Goal: Check status: Check status

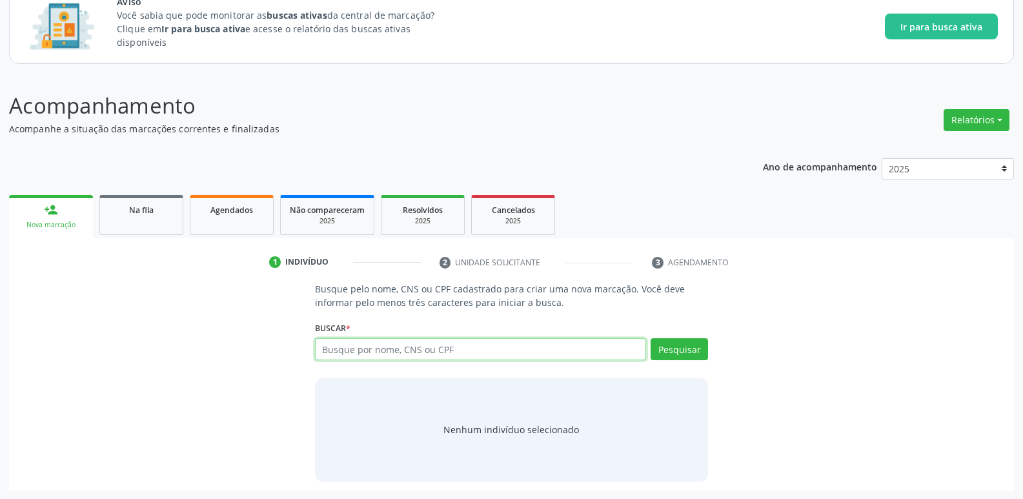
scroll to position [92, 0]
type input "ANGELA MARIA DE OLIVEIRA"
click at [684, 348] on button "Pesquisar" at bounding box center [679, 349] width 57 height 22
type input "ANGELA MARIA DE OLIVEIRA"
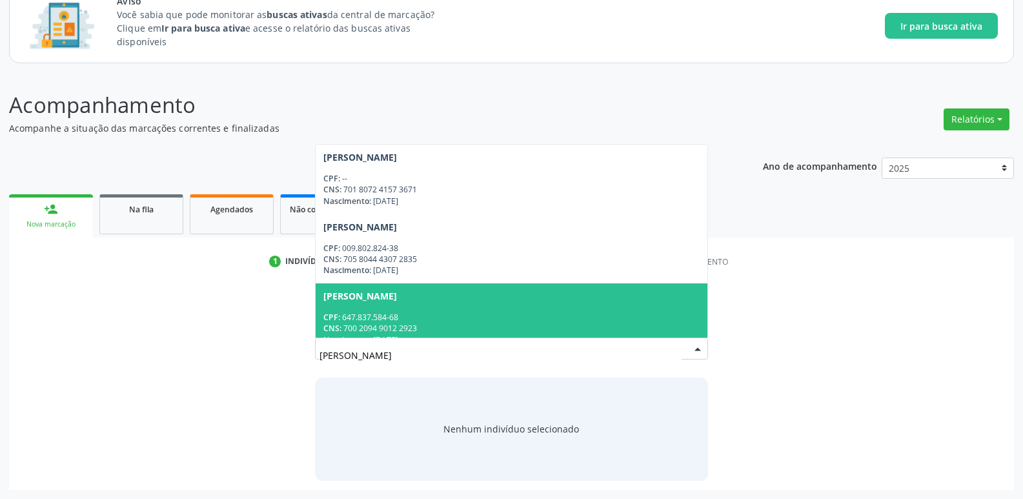
click at [397, 298] on div "Rosangela Maria de Oliveira" at bounding box center [361, 296] width 74 height 10
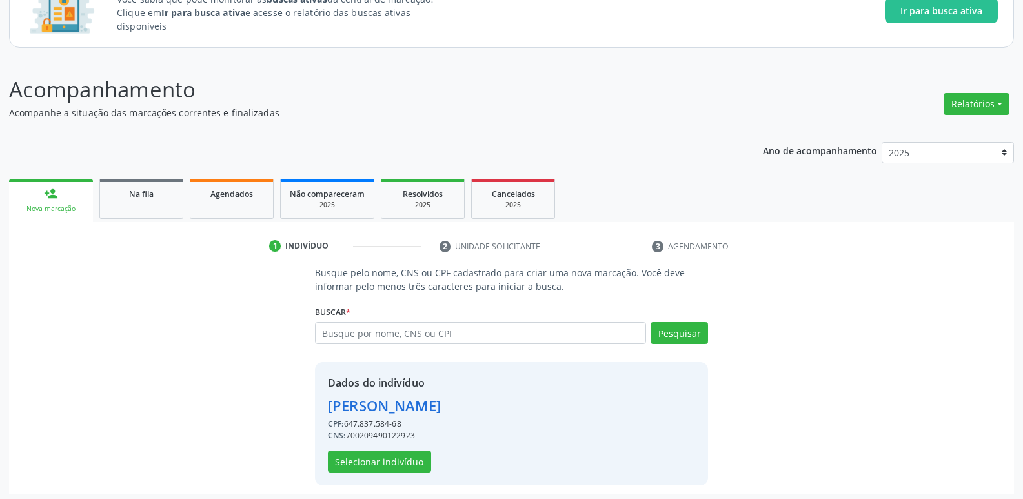
scroll to position [112, 0]
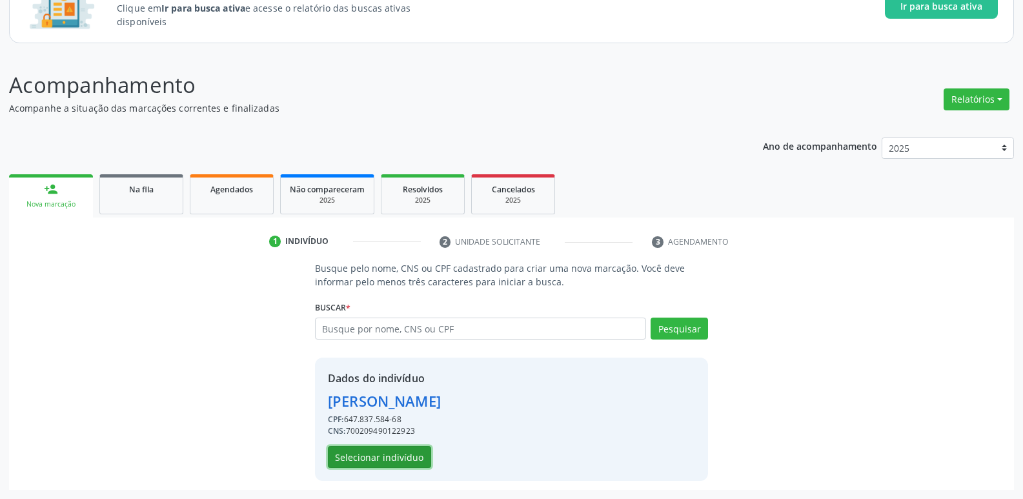
click at [357, 458] on button "Selecionar indivíduo" at bounding box center [379, 457] width 103 height 22
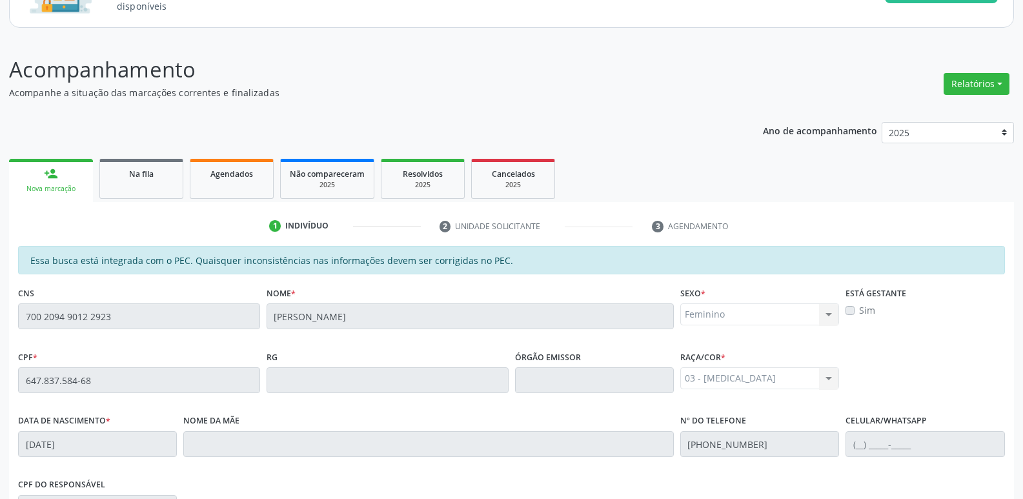
scroll to position [176, 0]
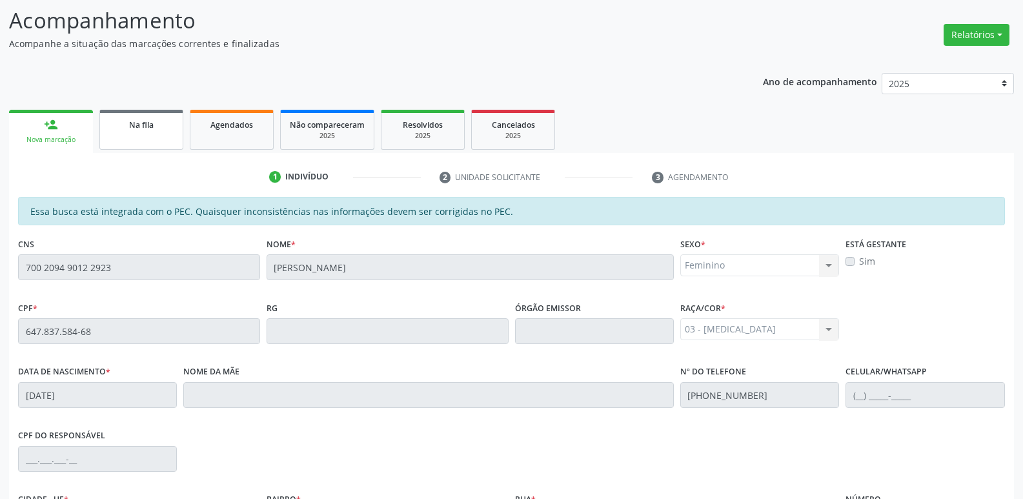
click at [151, 132] on link "Na fila" at bounding box center [141, 130] width 84 height 40
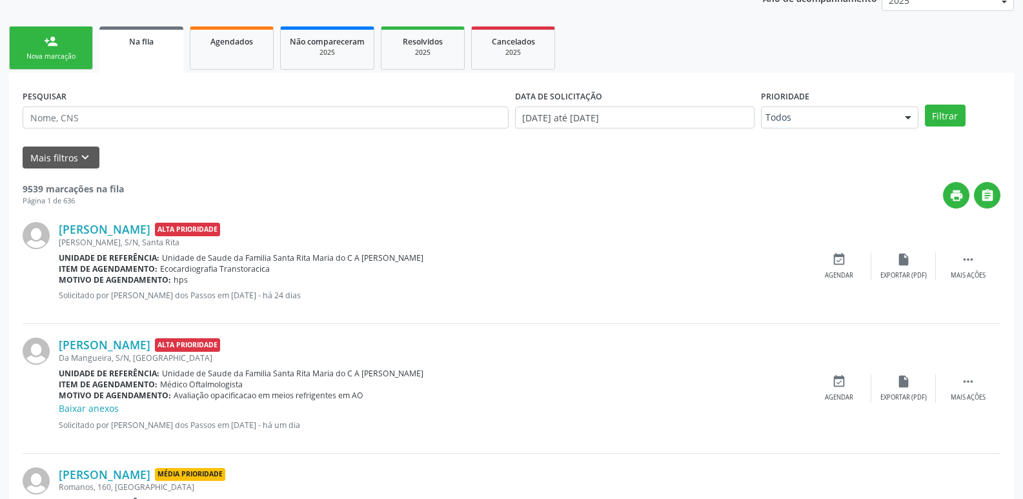
scroll to position [241, 0]
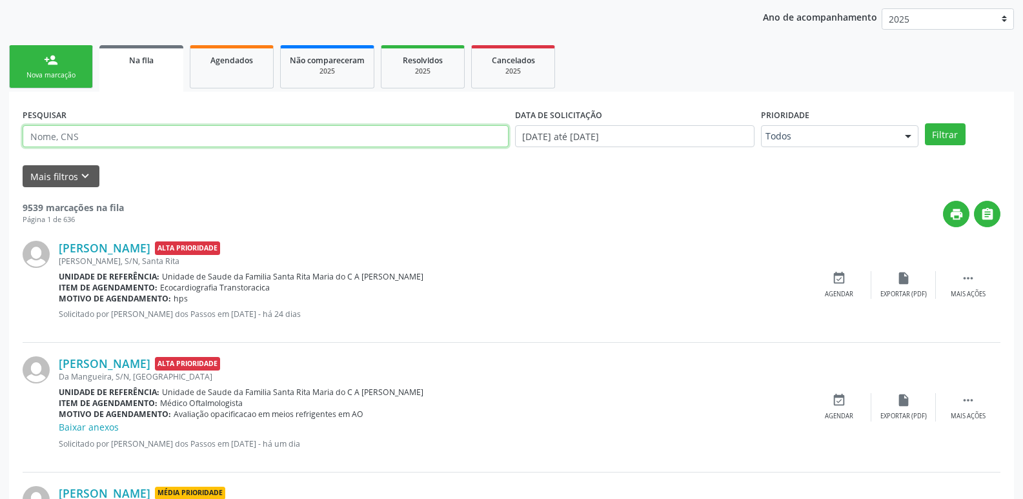
click at [95, 136] on input "text" at bounding box center [266, 136] width 486 height 22
click at [145, 65] on span "Na fila" at bounding box center [141, 60] width 25 height 11
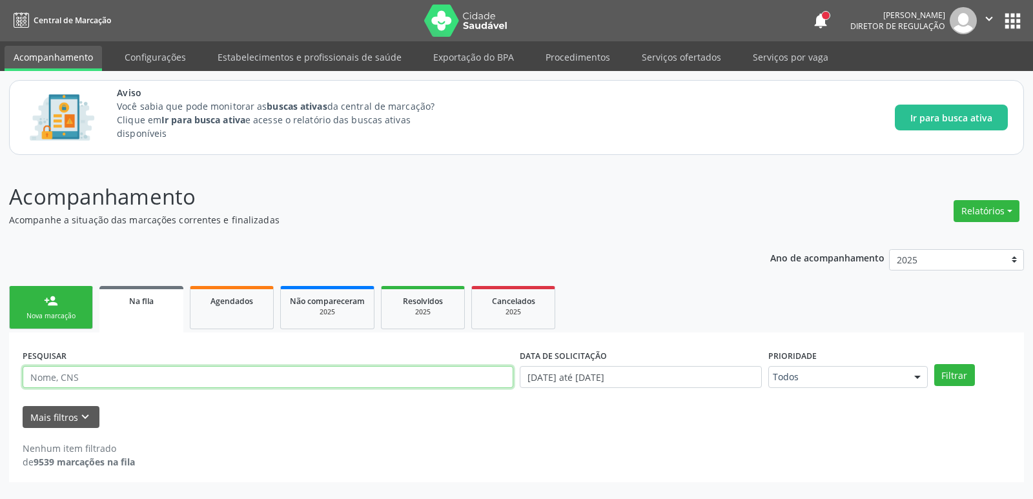
click at [92, 375] on input "text" at bounding box center [268, 377] width 491 height 22
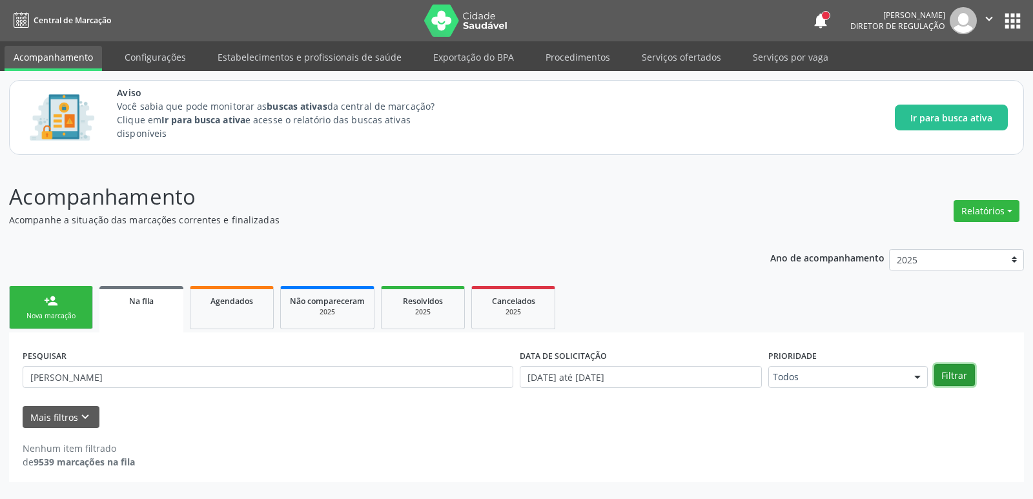
click at [952, 371] on button "Filtrar" at bounding box center [954, 375] width 41 height 22
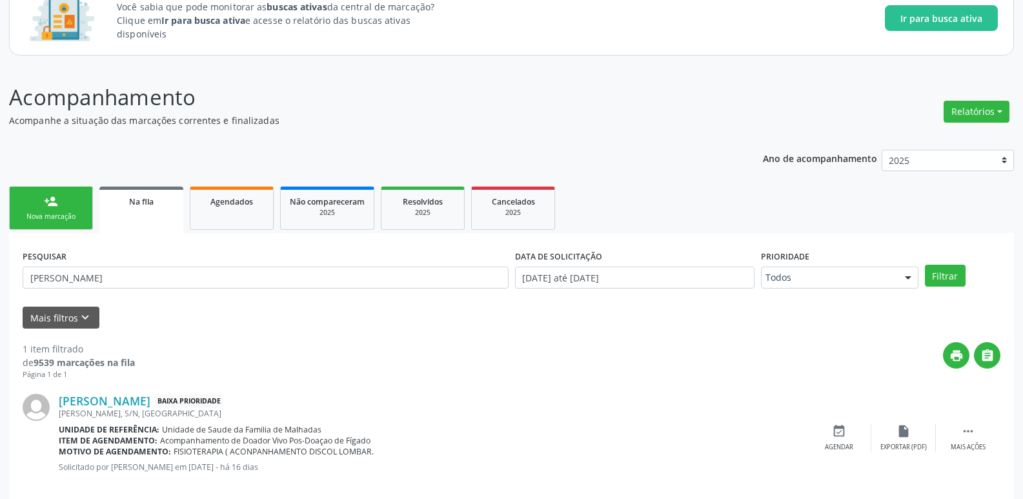
scroll to position [118, 0]
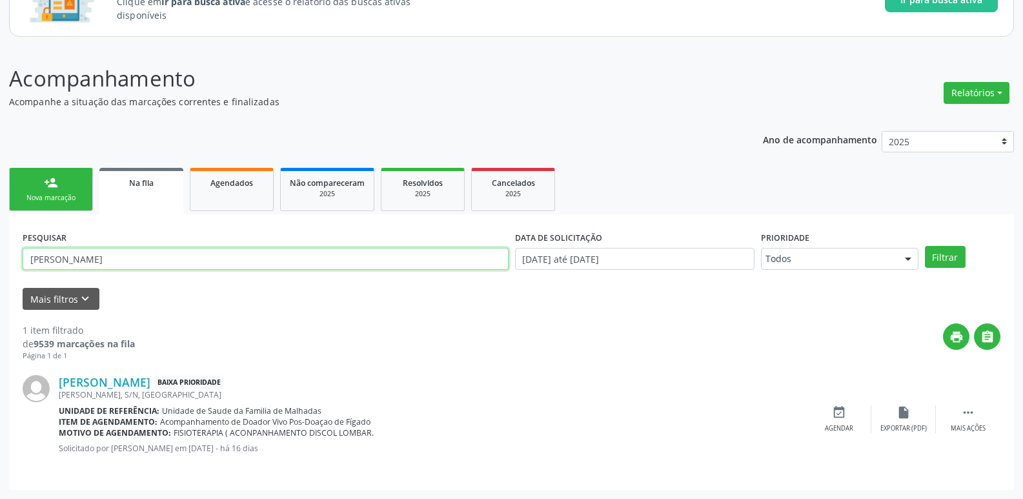
click at [170, 258] on input "ANGELA MARIA DE OLIVEIRA" at bounding box center [266, 259] width 486 height 22
type input "A"
type input "[PERSON_NAME]"
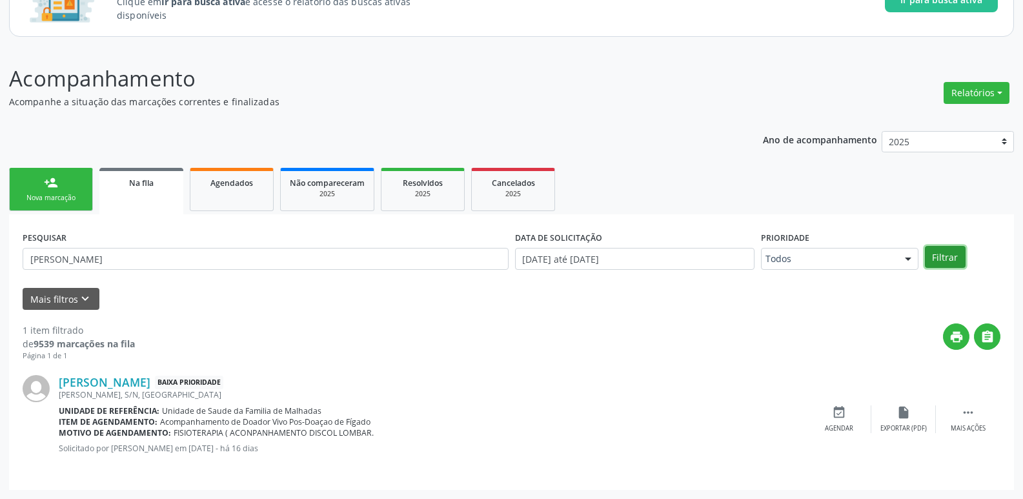
click at [940, 263] on button "Filtrar" at bounding box center [945, 257] width 41 height 22
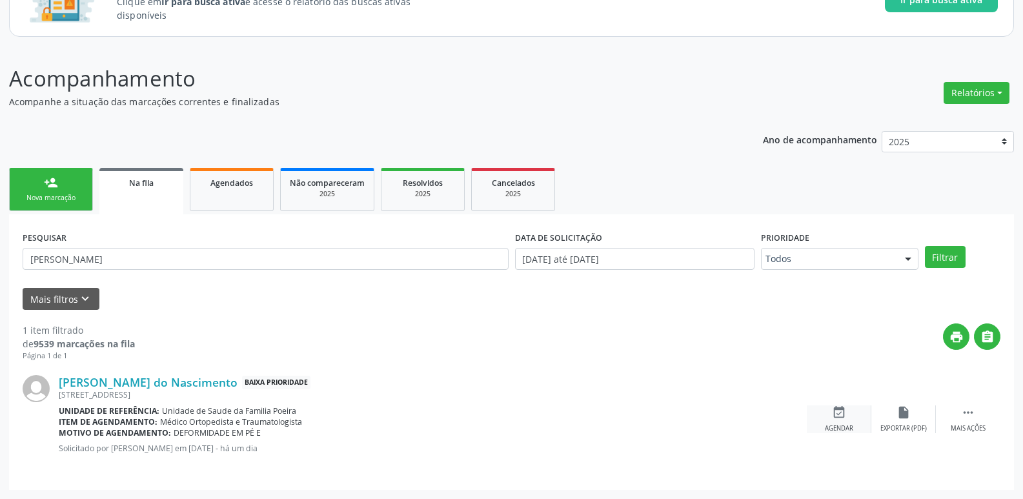
click at [838, 415] on icon "event_available" at bounding box center [839, 413] width 14 height 14
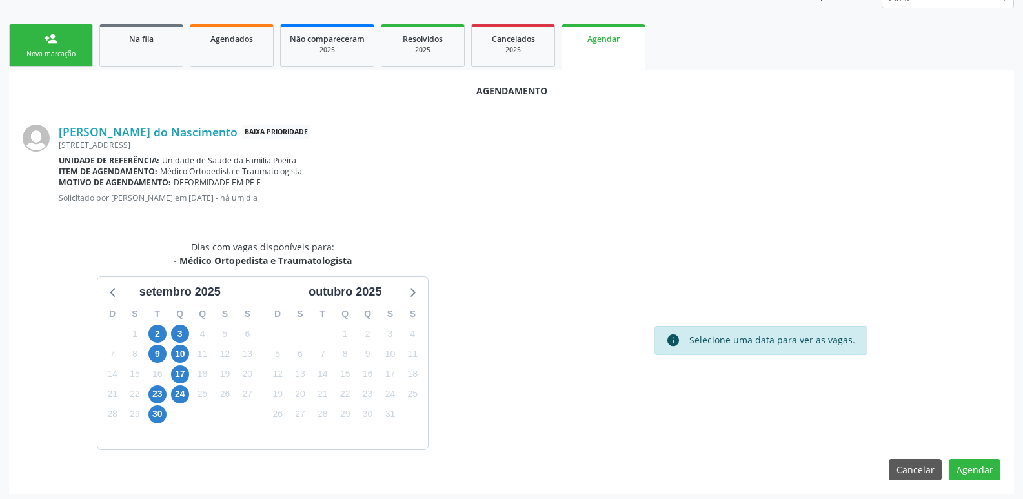
scroll to position [266, 0]
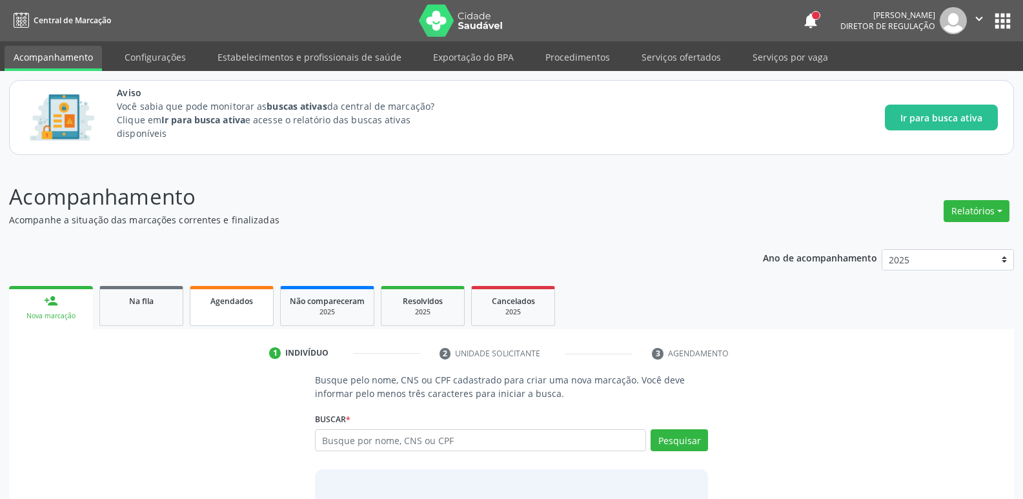
click at [236, 302] on span "Agendados" at bounding box center [232, 301] width 43 height 11
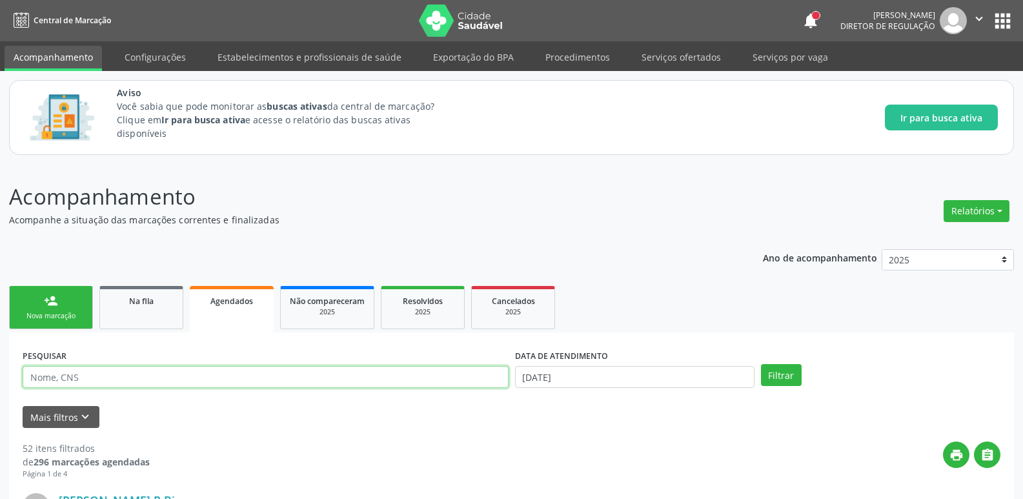
click at [50, 382] on input "text" at bounding box center [266, 377] width 486 height 22
type input "[PERSON_NAME]"
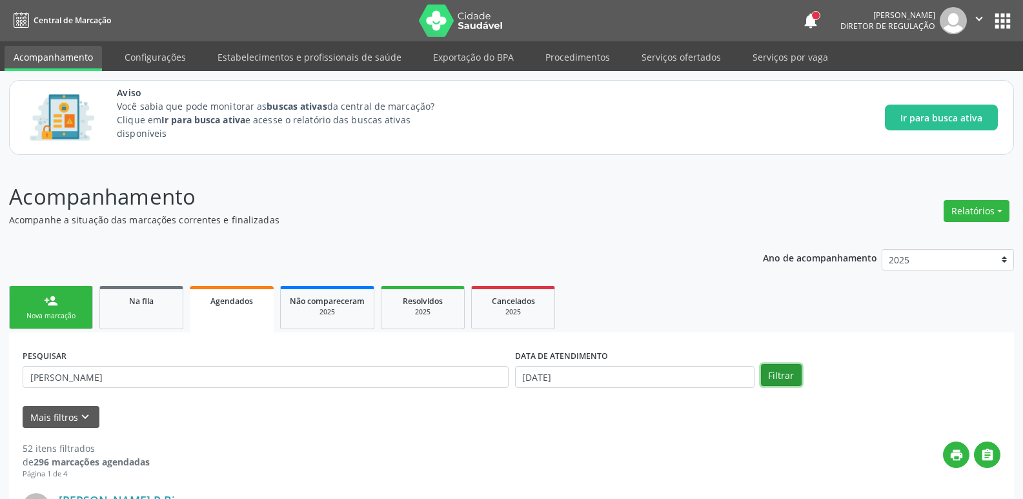
click at [785, 375] on button "Filtrar" at bounding box center [781, 375] width 41 height 22
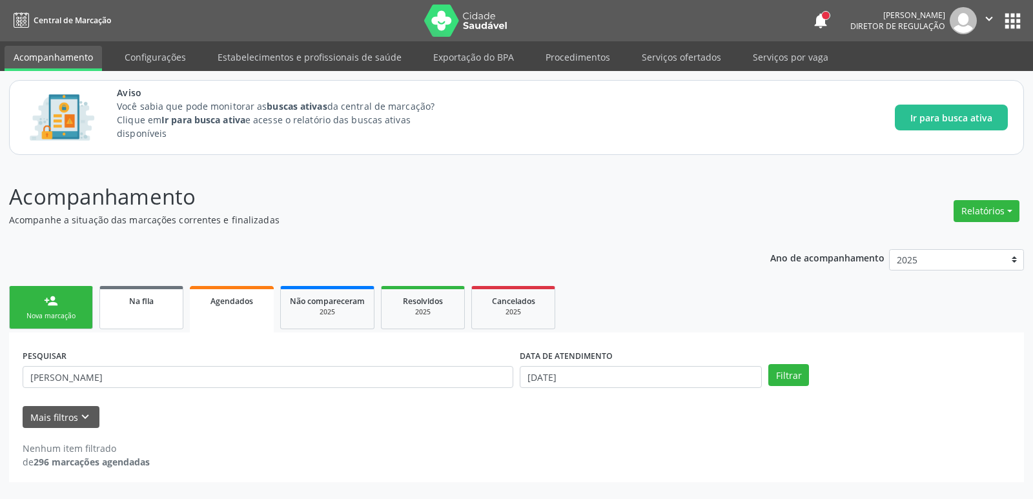
click at [149, 304] on span "Na fila" at bounding box center [141, 301] width 25 height 11
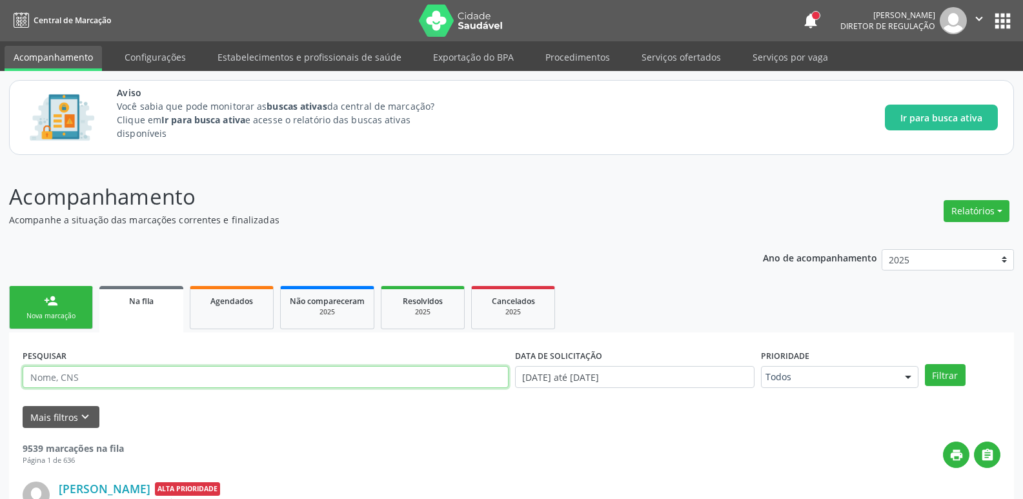
click at [81, 379] on input "text" at bounding box center [266, 377] width 486 height 22
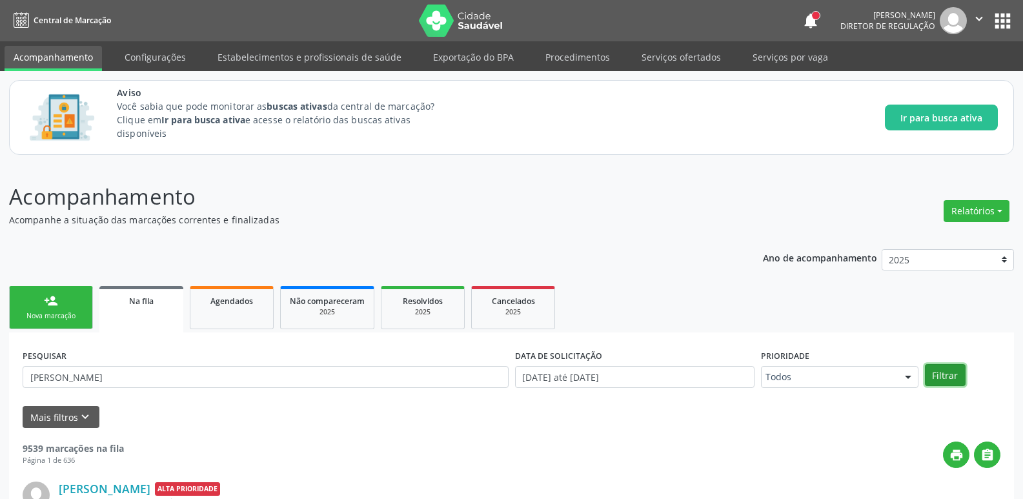
click at [947, 373] on button "Filtrar" at bounding box center [945, 375] width 41 height 22
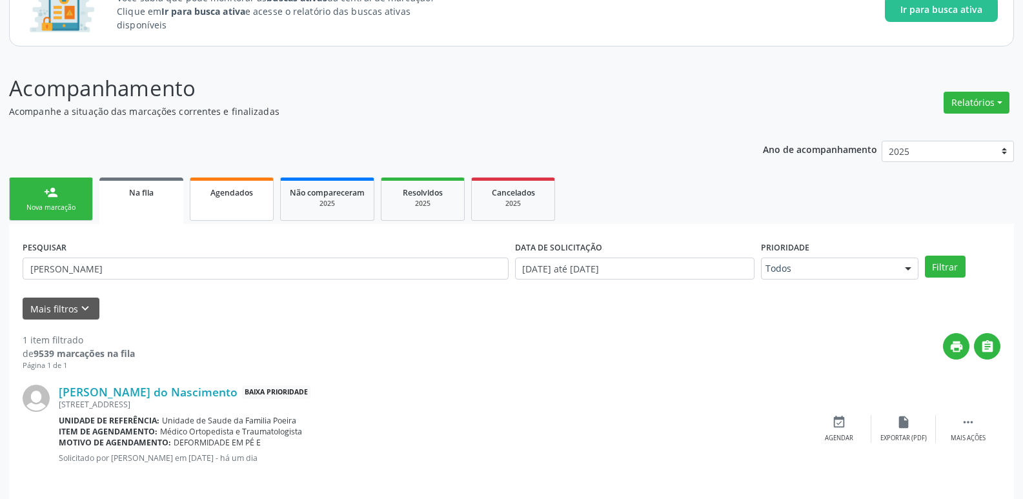
scroll to position [118, 0]
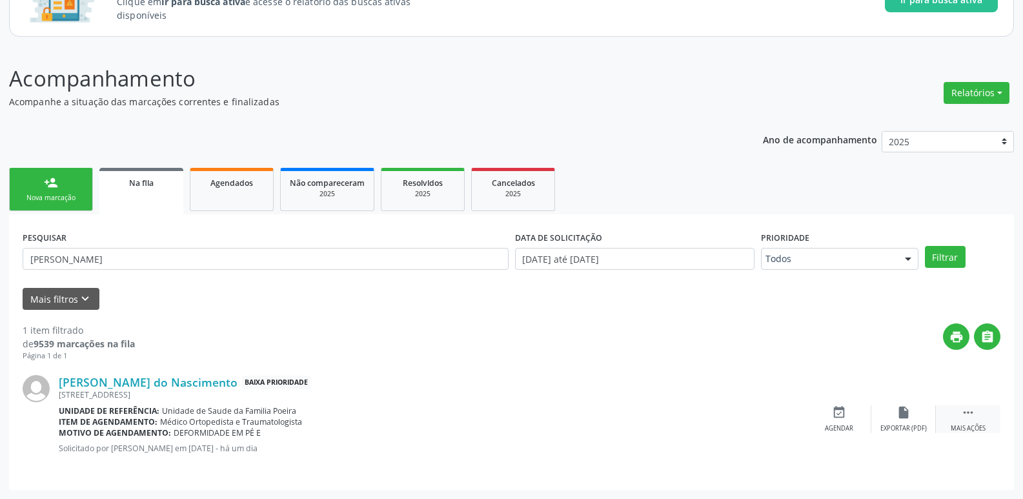
click at [971, 415] on icon "" at bounding box center [968, 413] width 14 height 14
click at [958, 426] on div "Menos ações" at bounding box center [968, 428] width 41 height 9
click at [958, 426] on div "Mais ações" at bounding box center [968, 428] width 35 height 9
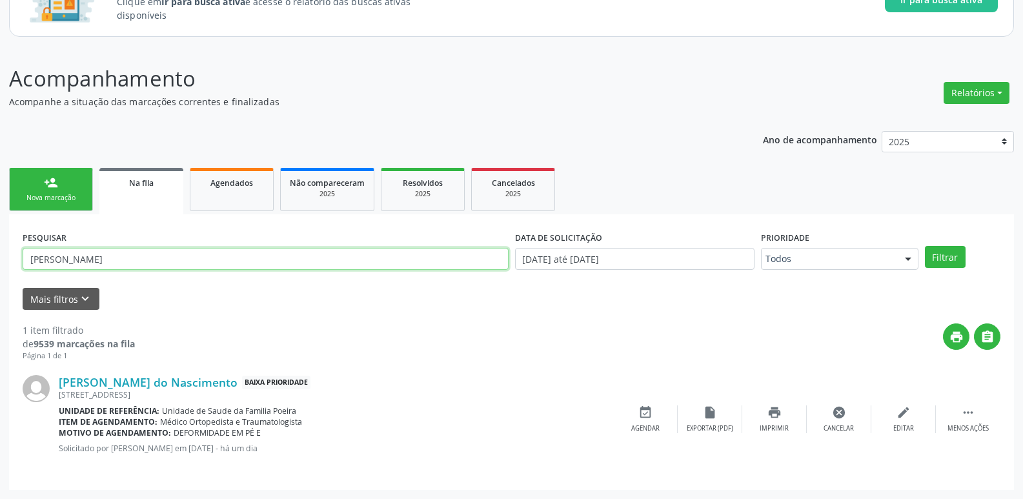
click at [201, 263] on input "[PERSON_NAME]" at bounding box center [266, 259] width 486 height 22
click at [90, 258] on input "[PERSON_NAME]" at bounding box center [266, 259] width 486 height 22
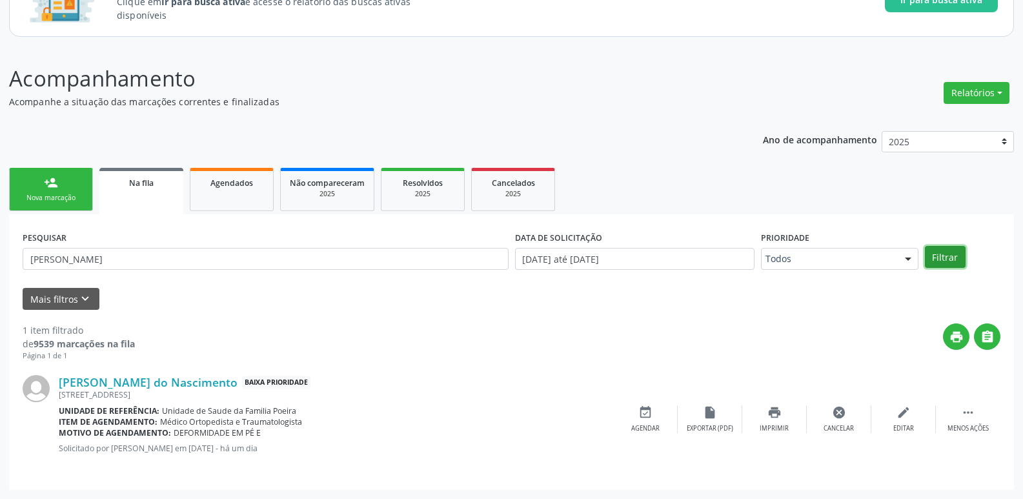
click at [943, 260] on button "Filtrar" at bounding box center [945, 257] width 41 height 22
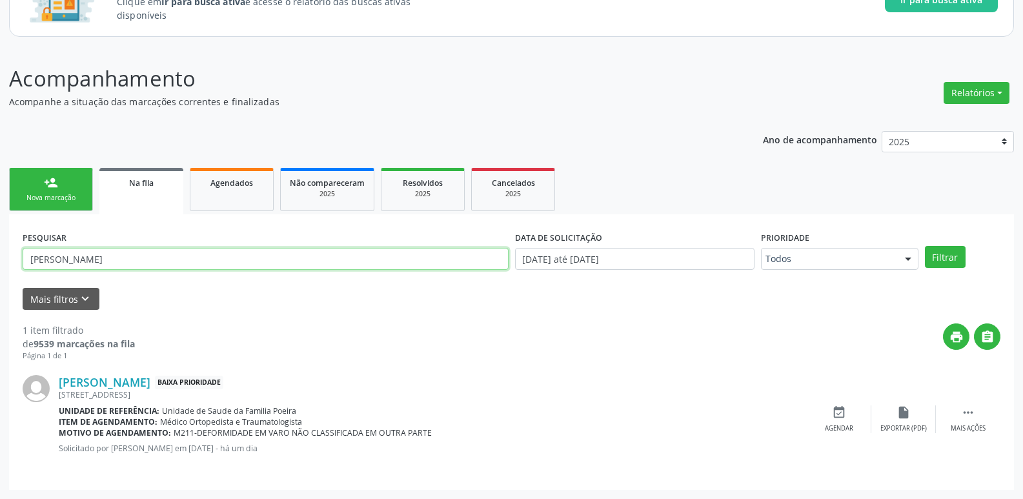
click at [187, 263] on input "[PERSON_NAME]" at bounding box center [266, 259] width 486 height 22
type input "A"
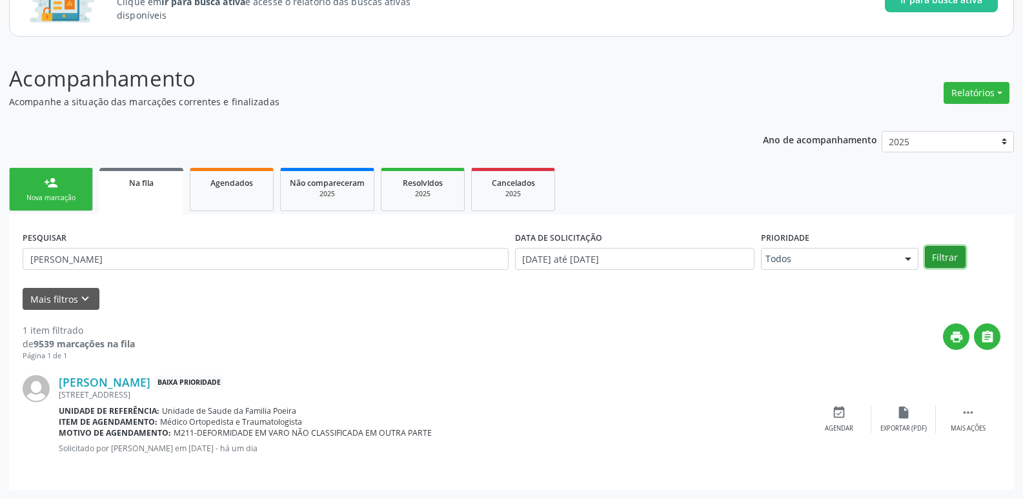
click at [941, 261] on button "Filtrar" at bounding box center [945, 257] width 41 height 22
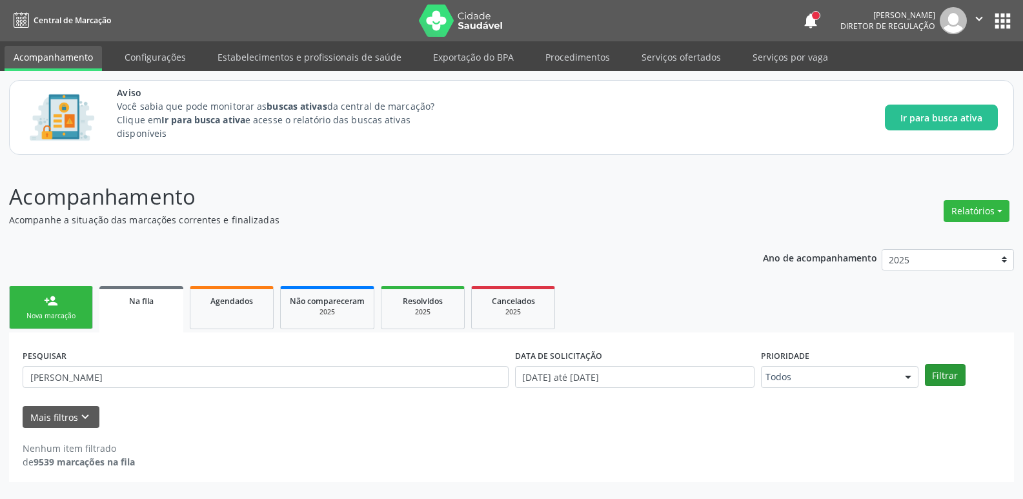
scroll to position [0, 0]
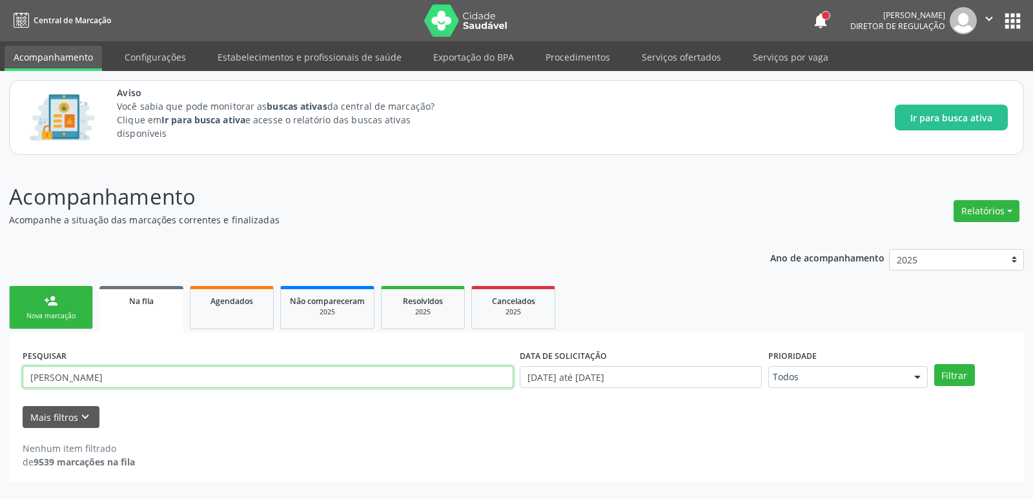
click at [48, 376] on input "[PERSON_NAME]" at bounding box center [268, 377] width 491 height 22
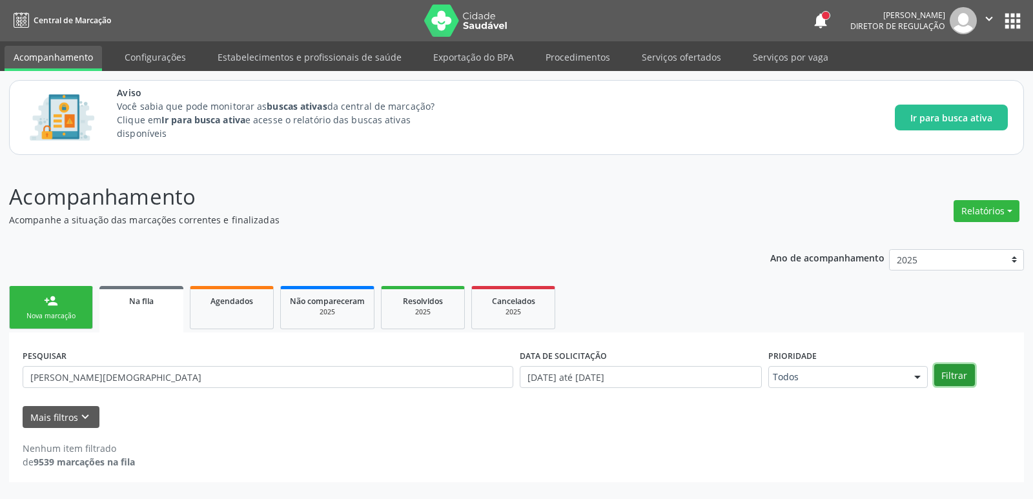
click at [952, 376] on button "Filtrar" at bounding box center [954, 375] width 41 height 22
click at [207, 380] on input "[PERSON_NAME][DEMOGRAPHIC_DATA]" at bounding box center [268, 377] width 491 height 22
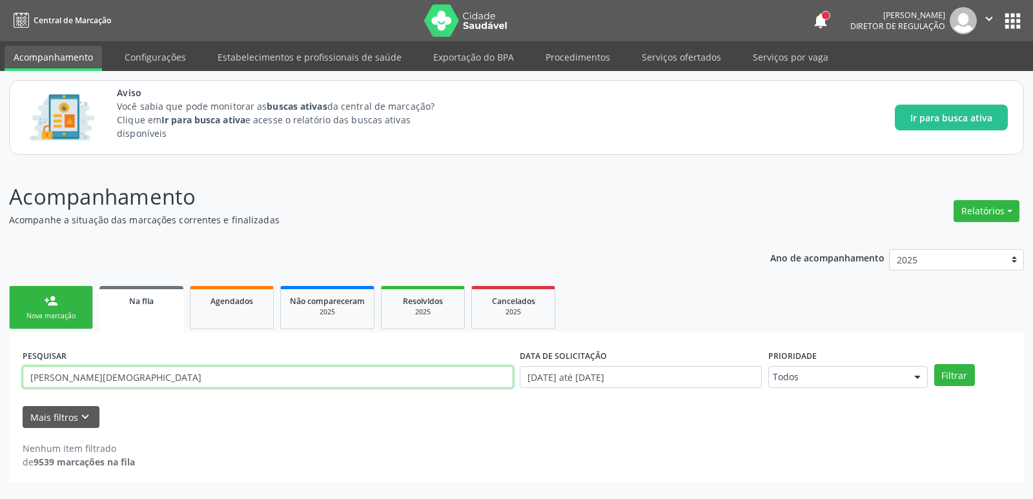
click at [188, 377] on input "[PERSON_NAME][DEMOGRAPHIC_DATA]" at bounding box center [268, 377] width 491 height 22
type input "E"
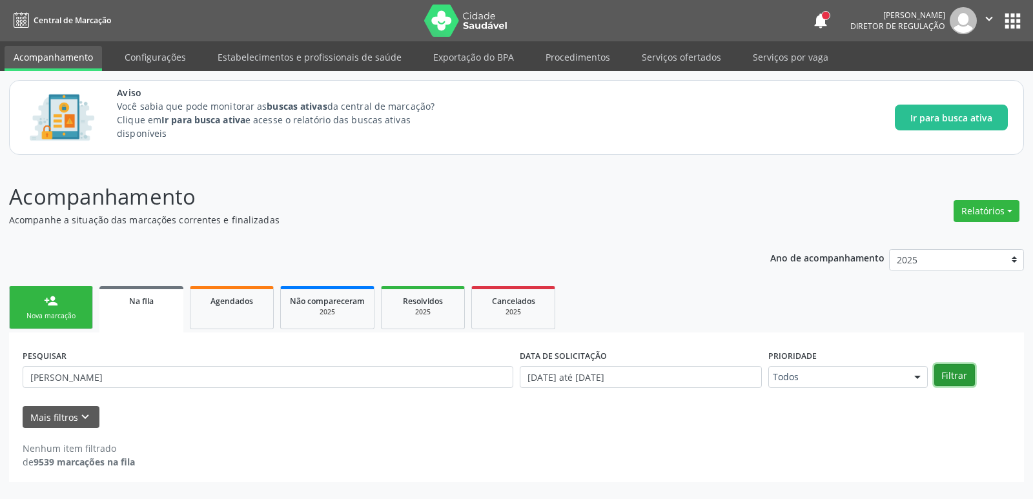
click at [949, 376] on button "Filtrar" at bounding box center [954, 375] width 41 height 22
click at [109, 377] on input "[PERSON_NAME]" at bounding box center [268, 377] width 491 height 22
click at [944, 380] on button "Filtrar" at bounding box center [954, 375] width 41 height 22
click at [111, 379] on input "[PERSON_NAME]" at bounding box center [268, 377] width 491 height 22
type input "[PERSON_NAME]"
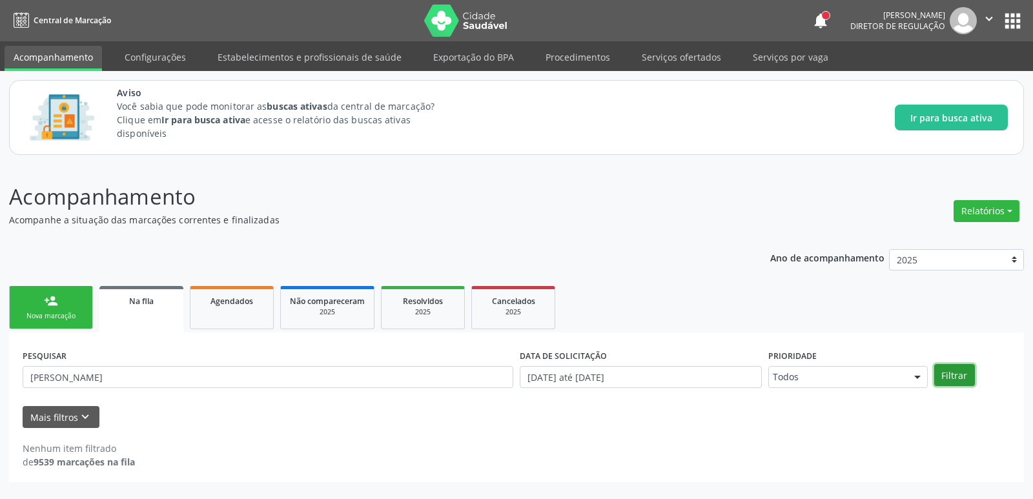
click at [952, 373] on button "Filtrar" at bounding box center [954, 375] width 41 height 22
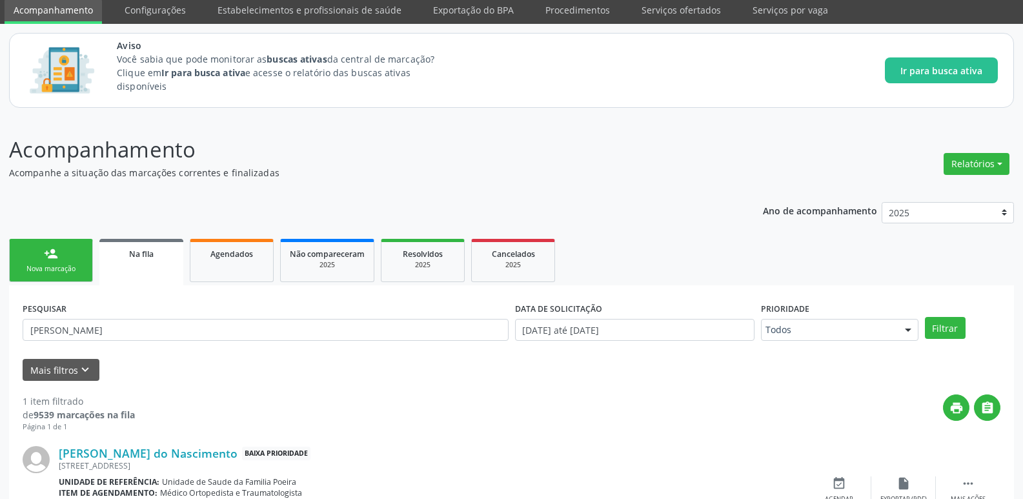
scroll to position [118, 0]
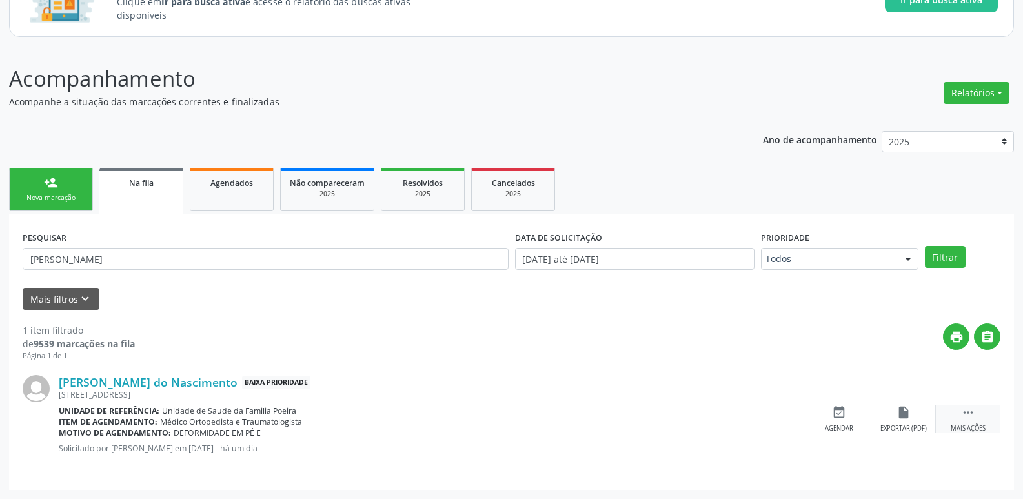
click at [967, 413] on icon "" at bounding box center [968, 413] width 14 height 14
click at [906, 408] on icon "edit" at bounding box center [904, 413] width 14 height 14
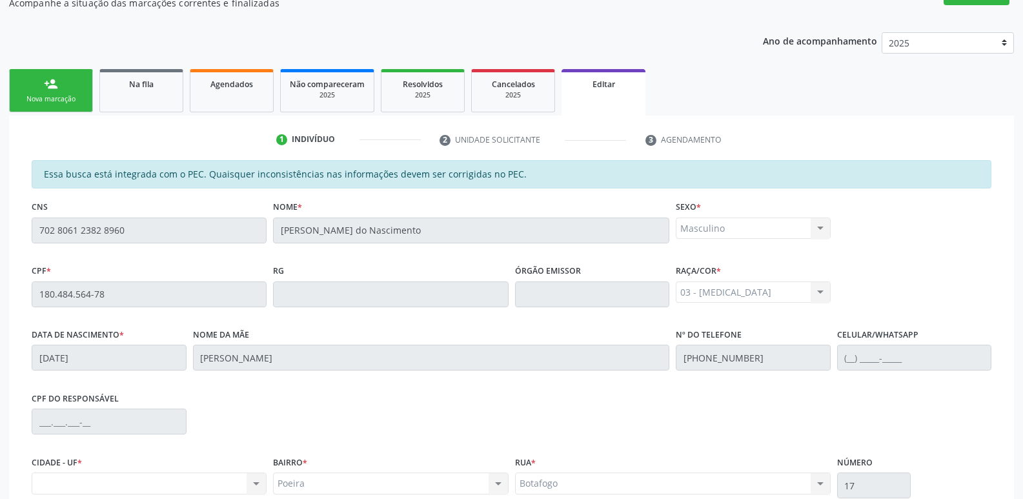
scroll to position [26, 0]
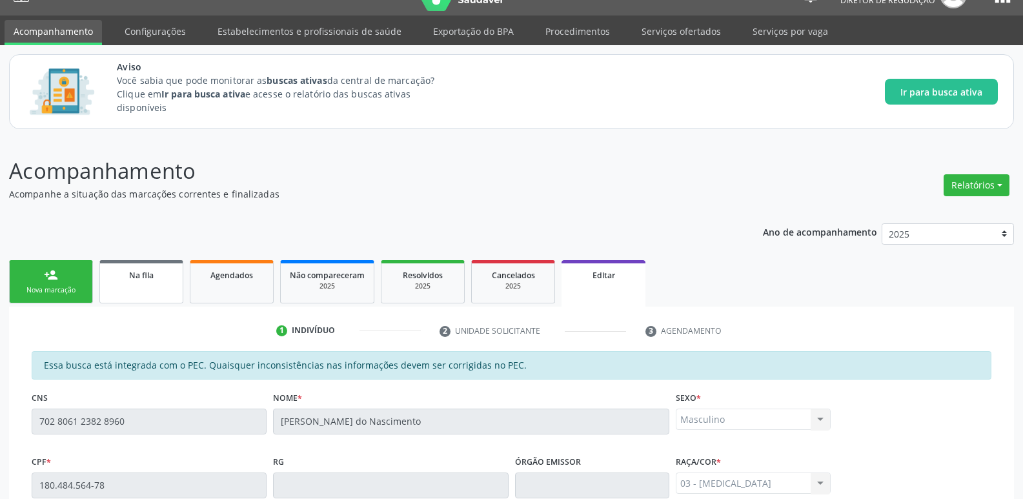
click at [123, 283] on link "Na fila" at bounding box center [141, 281] width 84 height 43
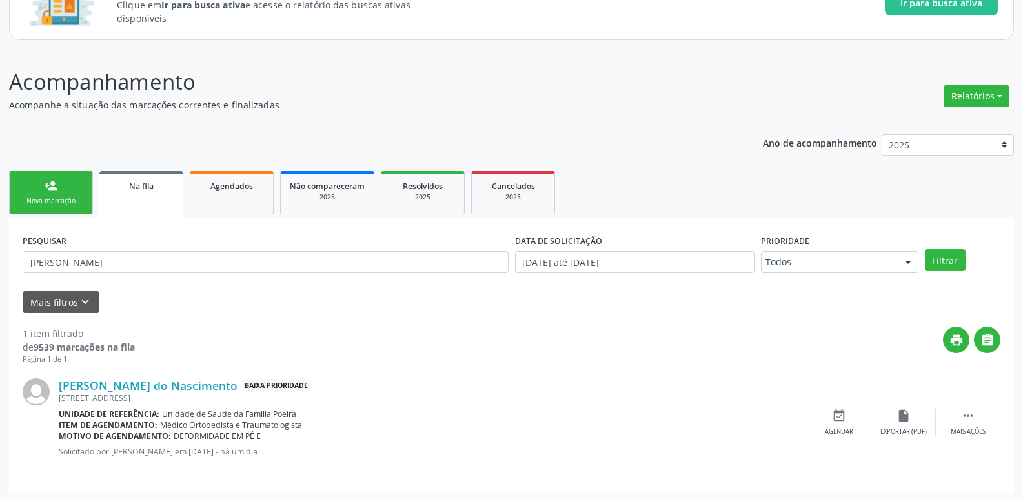
scroll to position [118, 0]
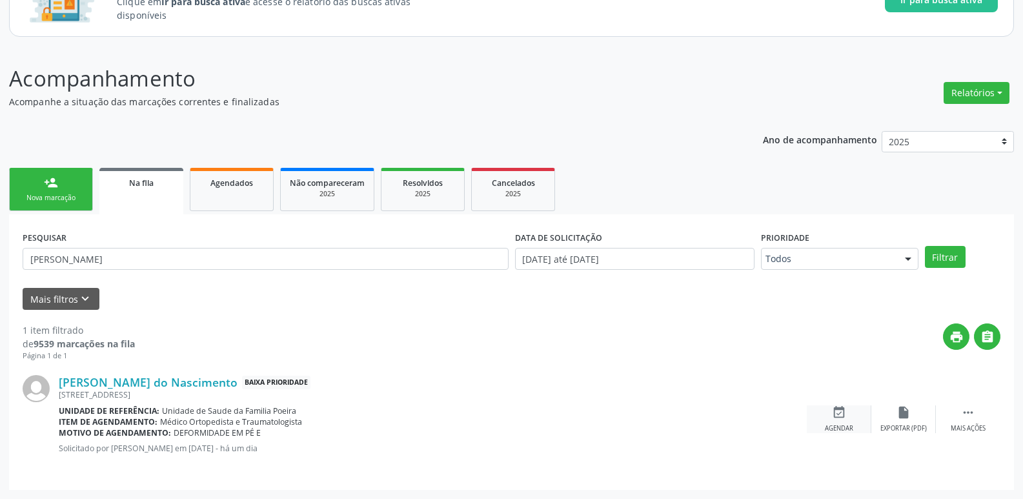
click at [839, 414] on icon "event_available" at bounding box center [839, 413] width 14 height 14
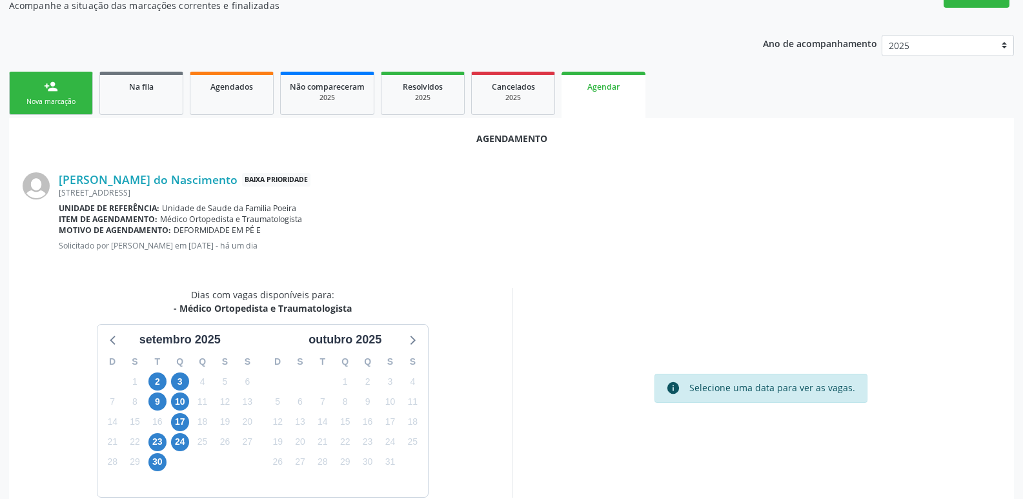
scroll to position [247, 0]
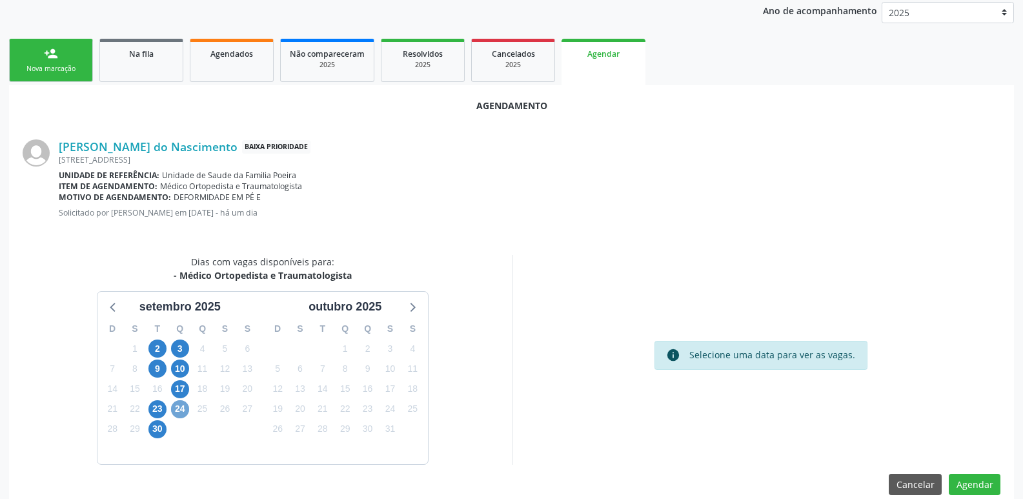
click at [178, 411] on span "24" at bounding box center [180, 409] width 18 height 18
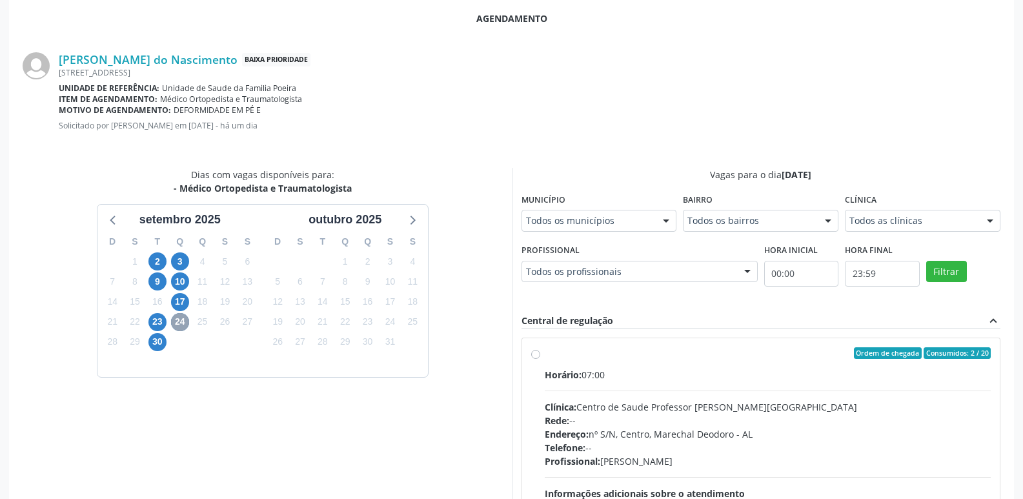
scroll to position [312, 0]
